Goal: Navigation & Orientation: Find specific page/section

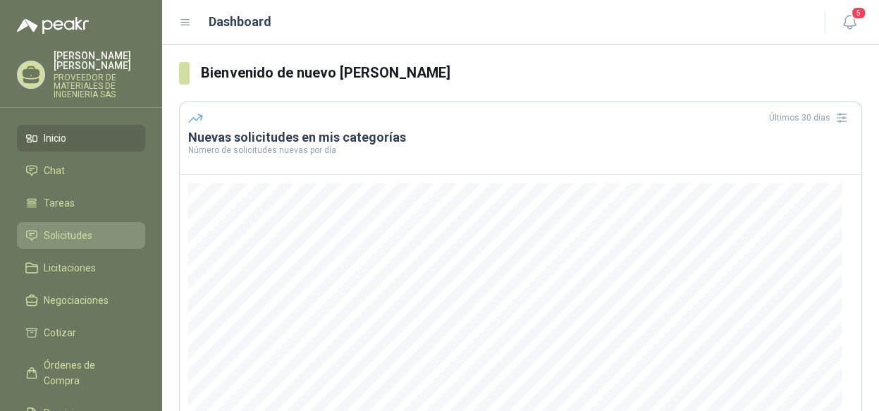
drag, startPoint x: 78, startPoint y: 228, endPoint x: 99, endPoint y: 228, distance: 21.2
click at [78, 228] on span "Solicitudes" at bounding box center [68, 236] width 49 height 16
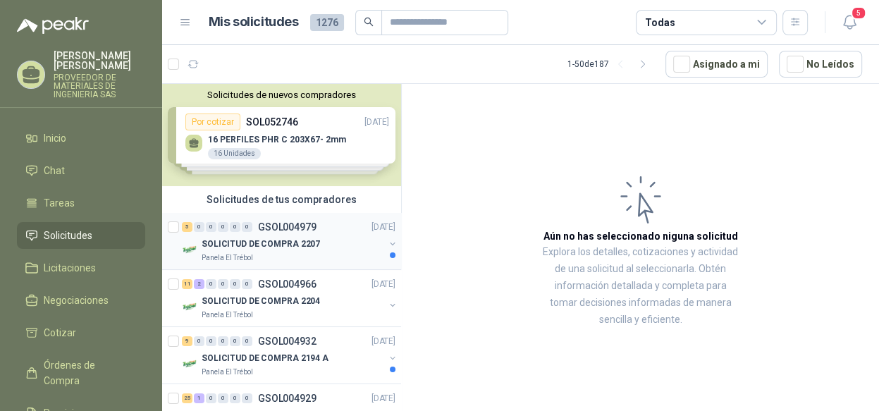
click at [387, 240] on button "button" at bounding box center [392, 243] width 11 height 11
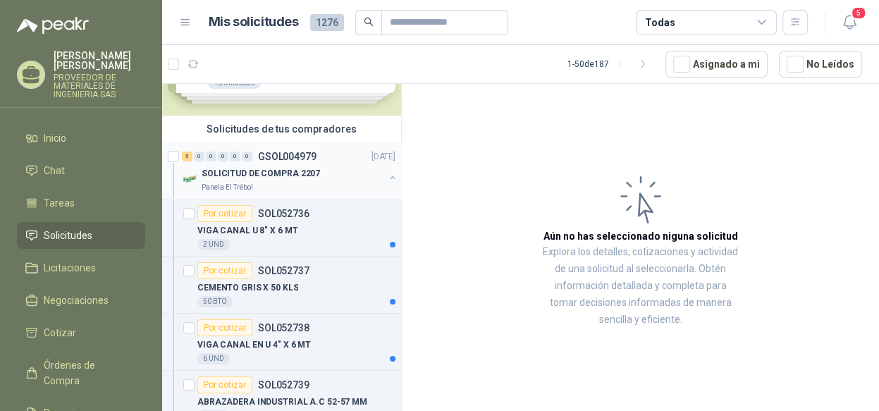
scroll to position [141, 0]
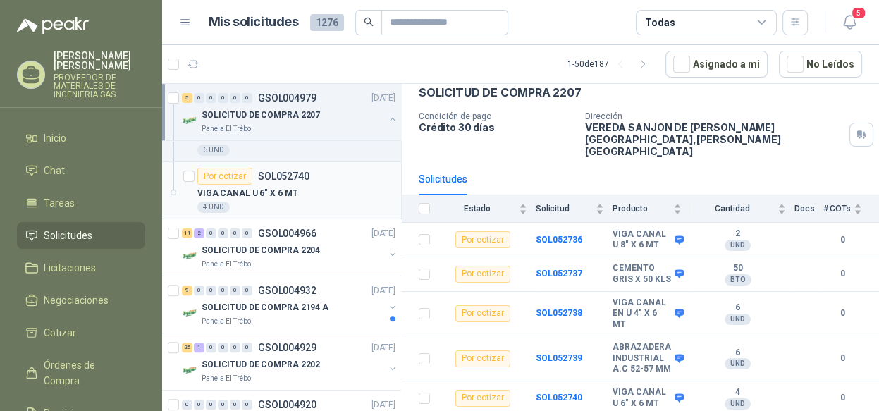
scroll to position [352, 0]
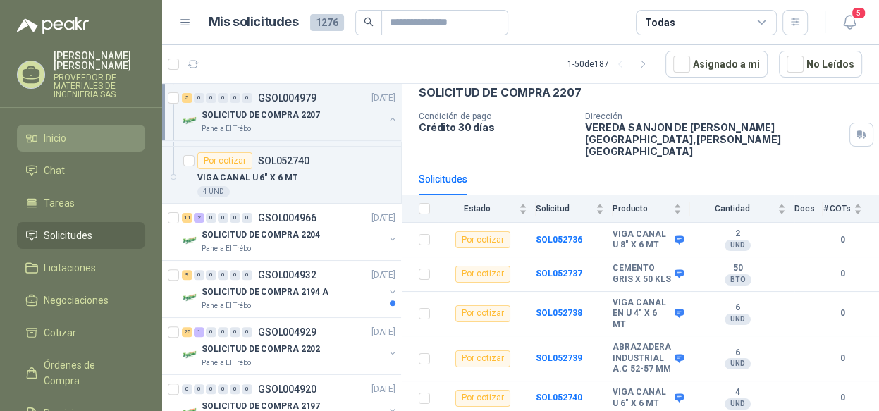
click at [56, 135] on span "Inicio" at bounding box center [55, 138] width 23 height 16
